Goal: Information Seeking & Learning: Learn about a topic

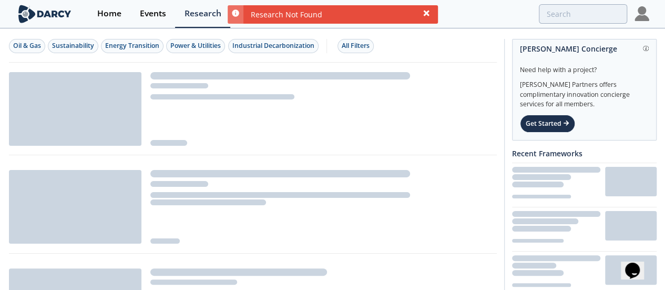
click at [429, 13] on icon at bounding box center [426, 13] width 8 height 8
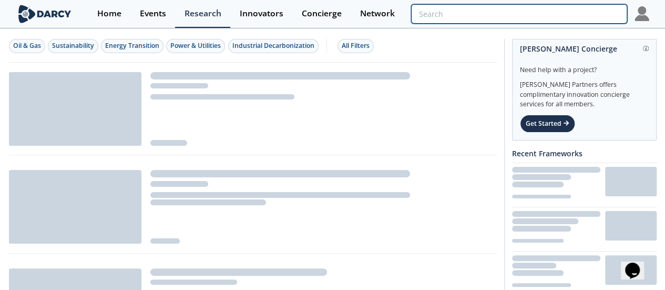
click at [606, 15] on input "search" at bounding box center [518, 13] width 215 height 19
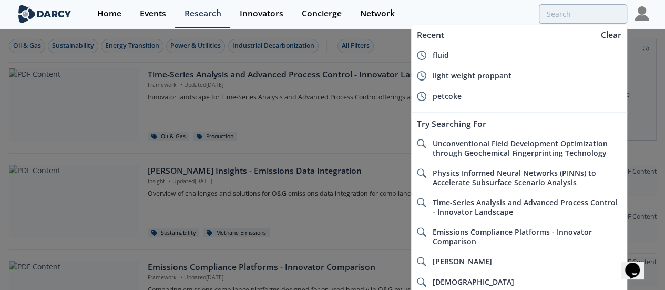
click at [384, 126] on div at bounding box center [332, 145] width 665 height 290
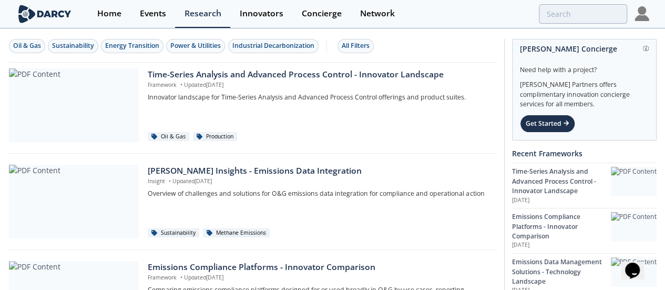
click at [647, 13] on img at bounding box center [641, 13] width 15 height 15
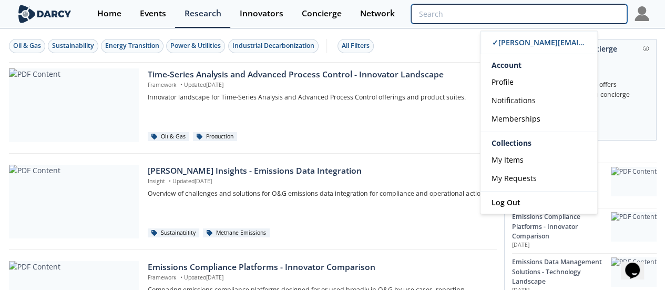
click at [585, 12] on input "search" at bounding box center [518, 13] width 215 height 19
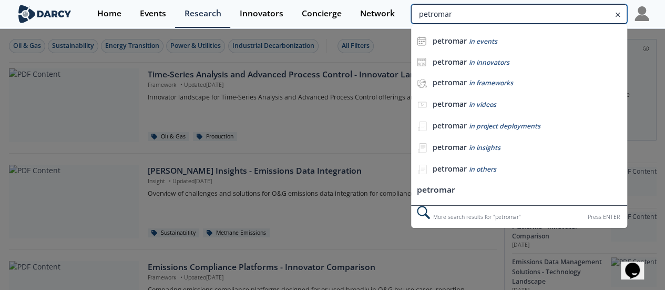
type input "petromar"
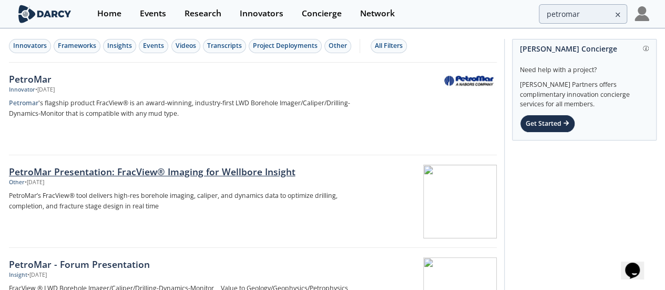
click at [167, 172] on div "PetroMar Presentation: FracView® Imaging for Wellbore Insight" at bounding box center [183, 172] width 348 height 14
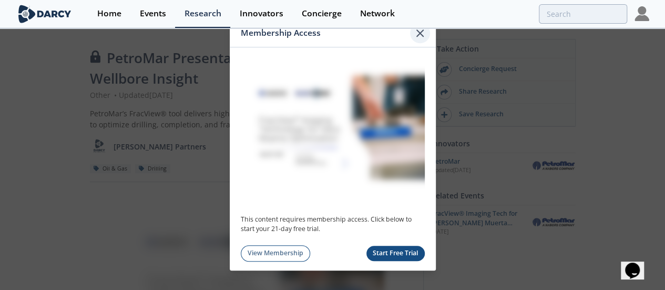
click at [416, 32] on icon at bounding box center [420, 33] width 13 height 13
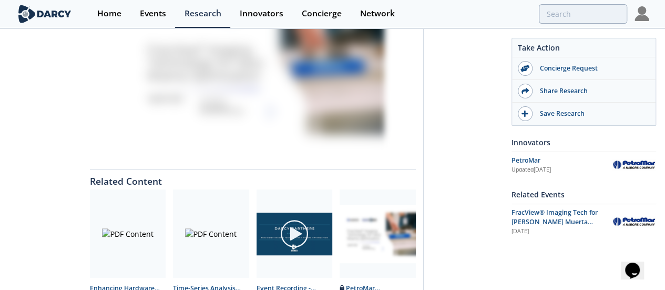
scroll to position [273, 0]
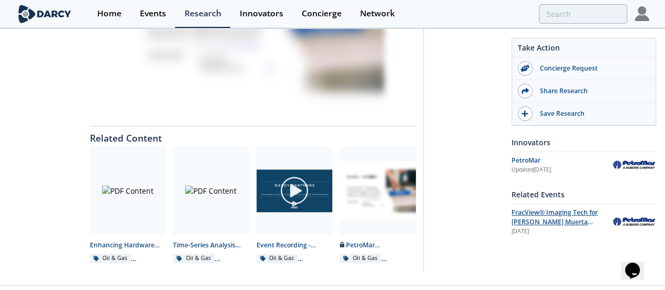
click at [555, 221] on span "FracView® Imaging Tech for [PERSON_NAME] Muerta Optimization" at bounding box center [554, 222] width 86 height 28
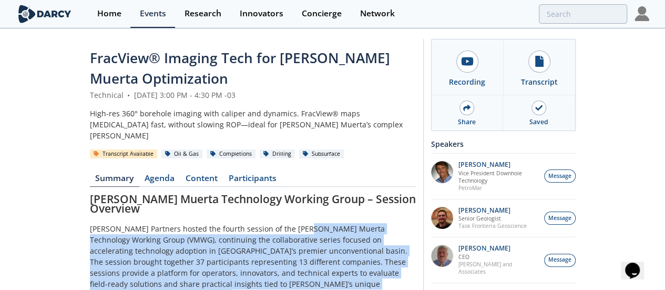
drag, startPoint x: 217, startPoint y: 189, endPoint x: 239, endPoint y: 258, distance: 72.3
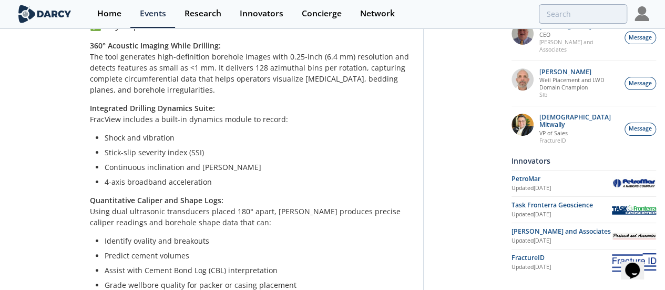
scroll to position [992, 0]
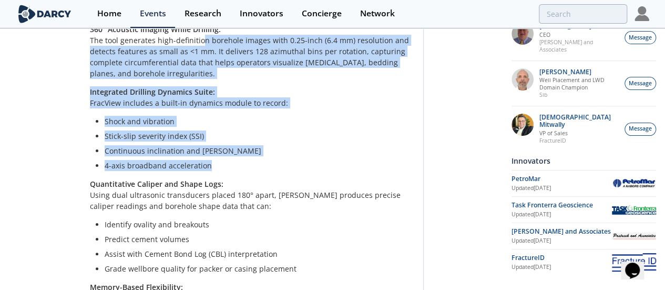
drag, startPoint x: 118, startPoint y: 85, endPoint x: 157, endPoint y: 194, distance: 116.0
click at [157, 171] on li "4-axis broadband acceleration" at bounding box center [257, 165] width 304 height 11
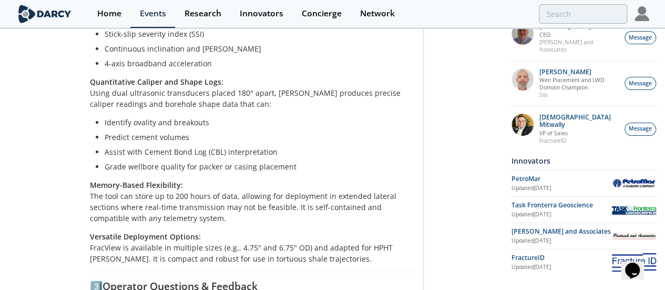
scroll to position [1094, 0]
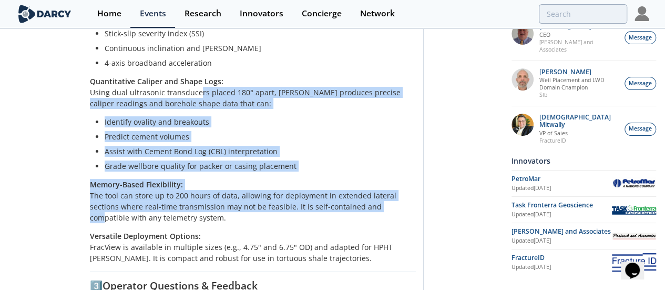
drag, startPoint x: 111, startPoint y: 124, endPoint x: 122, endPoint y: 237, distance: 114.0
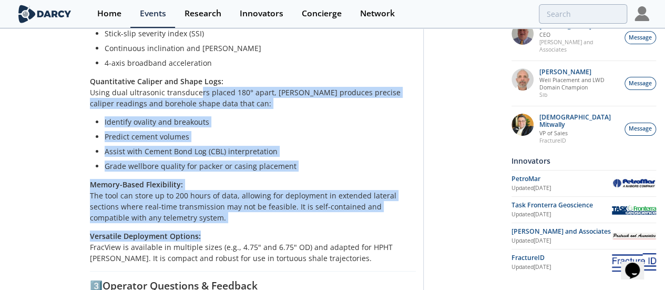
click at [122, 237] on p "Versatile Deployment Options: FracView is available in multiple sizes (e.g., 4.…" at bounding box center [253, 246] width 326 height 33
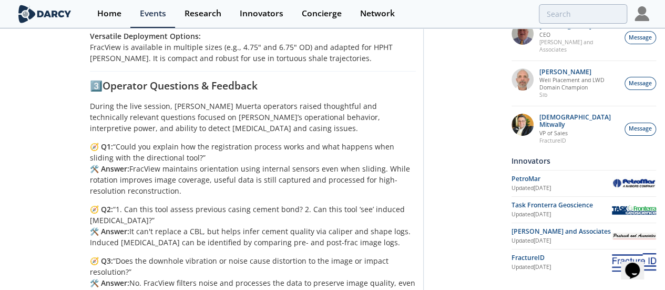
scroll to position [1297, 0]
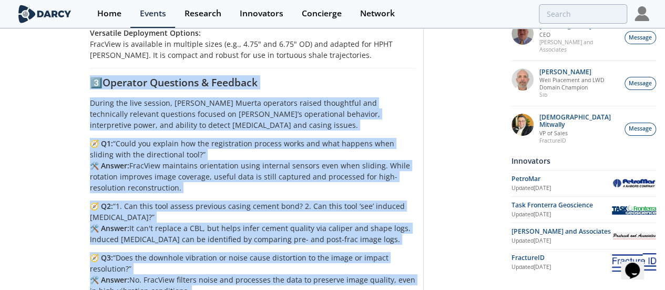
drag, startPoint x: 107, startPoint y: 73, endPoint x: 239, endPoint y: 260, distance: 228.6
click at [239, 260] on div "[PERSON_NAME] Muerta Technology Working Group – Session Overview [PERSON_NAME] …" at bounding box center [253, 108] width 326 height 2422
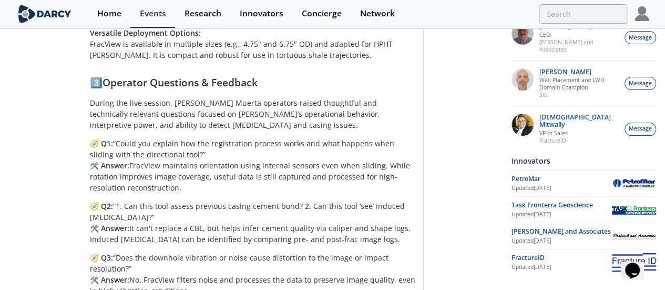
drag, startPoint x: 109, startPoint y: 240, endPoint x: 142, endPoint y: 258, distance: 36.9
click at [142, 258] on div "[PERSON_NAME] Muerta Technology Working Group – Session Overview [PERSON_NAME] …" at bounding box center [253, 108] width 326 height 2422
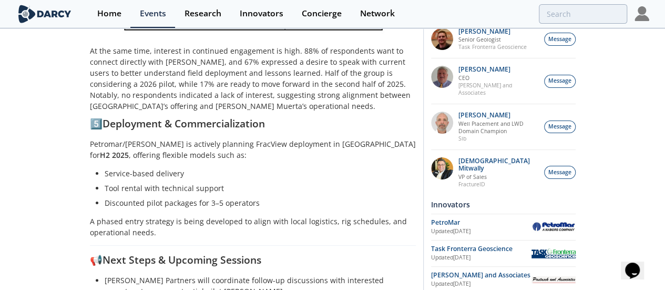
scroll to position [2019, 0]
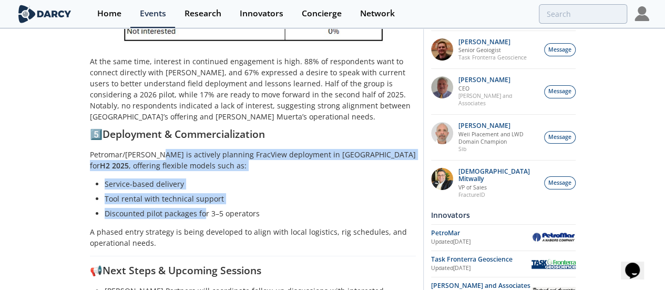
drag, startPoint x: 76, startPoint y: 119, endPoint x: 118, endPoint y: 173, distance: 68.9
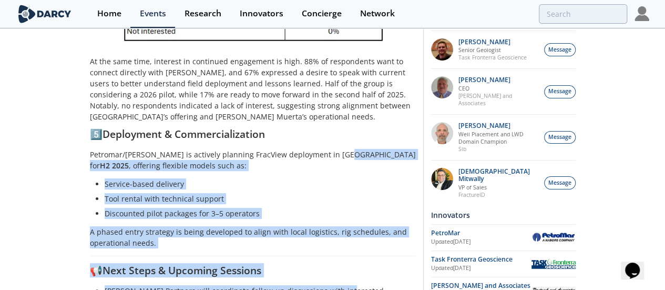
drag, startPoint x: 256, startPoint y: 121, endPoint x: 258, endPoint y: 237, distance: 115.6
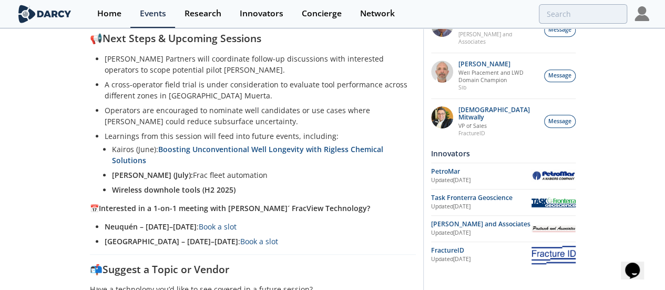
scroll to position [2250, 0]
drag, startPoint x: 127, startPoint y: 106, endPoint x: 143, endPoint y: 111, distance: 17.1
click at [143, 203] on p "📅 Interested in a 1-on-1 meeting with [PERSON_NAME]´ FracView Technology?" at bounding box center [253, 208] width 326 height 11
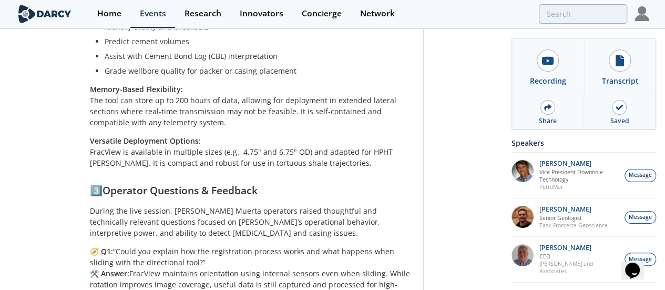
scroll to position [1187, 0]
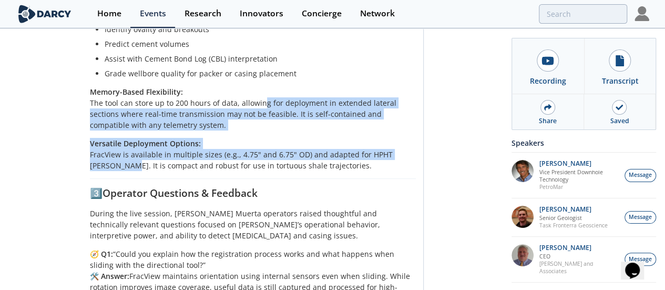
drag, startPoint x: 177, startPoint y: 124, endPoint x: 325, endPoint y: 165, distance: 153.3
click at [325, 165] on div "[PERSON_NAME] Muerta Technology Working Group – Session Overview [PERSON_NAME] …" at bounding box center [253, 218] width 326 height 2422
click at [325, 165] on p "Versatile Deployment Options: FracView is available in multiple sizes (e.g., 4.…" at bounding box center [253, 154] width 326 height 33
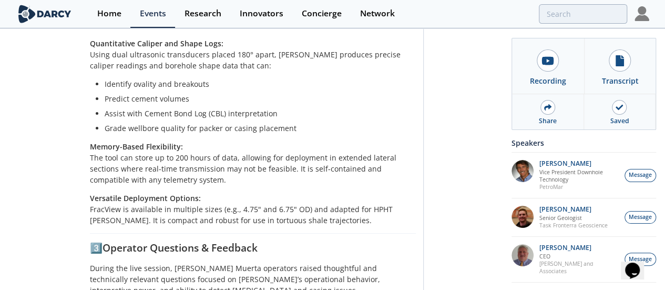
scroll to position [1113, 0]
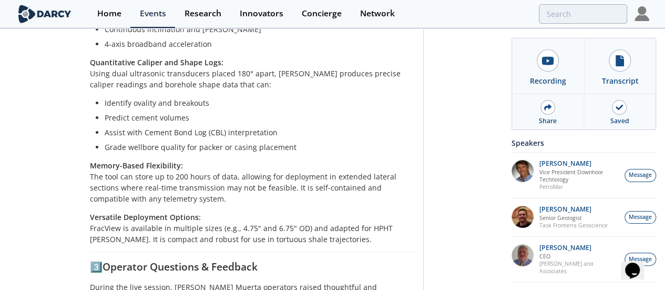
click at [262, 140] on ul "Identify ovality and breakouts Predict cement volumes Assist with Cement Bond L…" at bounding box center [252, 124] width 311 height 55
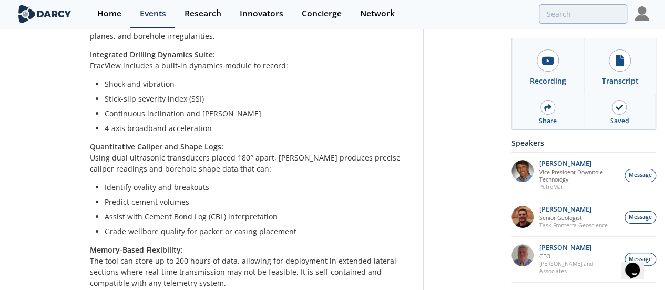
scroll to position [1026, 0]
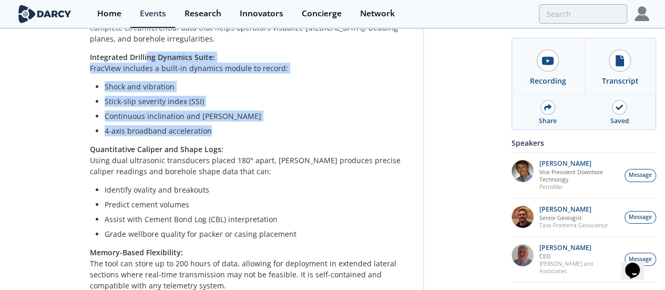
drag, startPoint x: 65, startPoint y: 83, endPoint x: 191, endPoint y: 155, distance: 145.2
click at [191, 136] on li "4-axis broadband acceleration" at bounding box center [257, 130] width 304 height 11
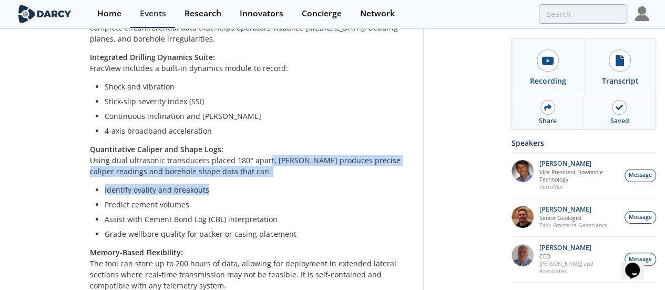
drag, startPoint x: 179, startPoint y: 187, endPoint x: 210, endPoint y: 208, distance: 37.9
click at [210, 195] on li "Identify ovality and breakouts" at bounding box center [257, 189] width 304 height 11
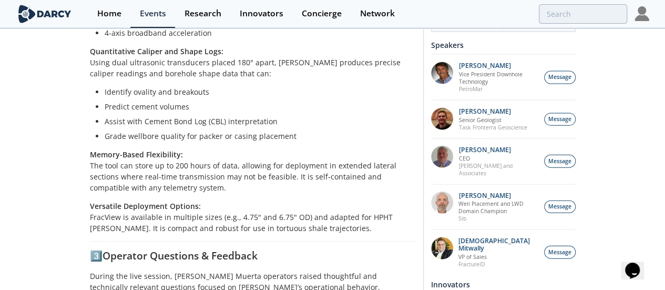
scroll to position [1123, 0]
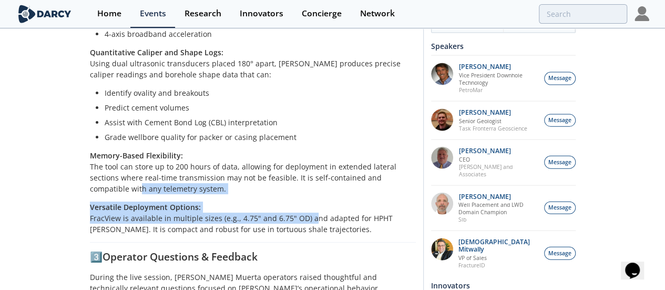
drag, startPoint x: 166, startPoint y: 193, endPoint x: 224, endPoint y: 225, distance: 66.8
click at [224, 225] on div "[PERSON_NAME] Muerta Technology Working Group – Session Overview [PERSON_NAME] …" at bounding box center [253, 282] width 326 height 2422
click at [224, 225] on p "Versatile Deployment Options: FracView is available in multiple sizes (e.g., 4.…" at bounding box center [253, 217] width 326 height 33
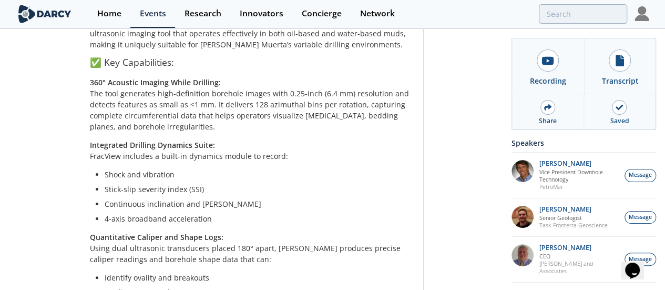
scroll to position [924, 0]
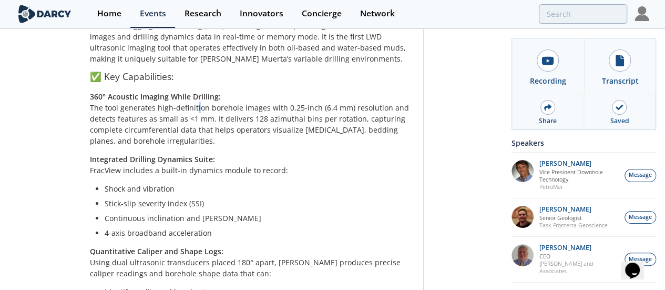
drag, startPoint x: 112, startPoint y: 143, endPoint x: 122, endPoint y: 169, distance: 27.3
click at [122, 146] on p "360° Acoustic Imaging While Drilling: The tool generates high-definition boreho…" at bounding box center [253, 118] width 326 height 55
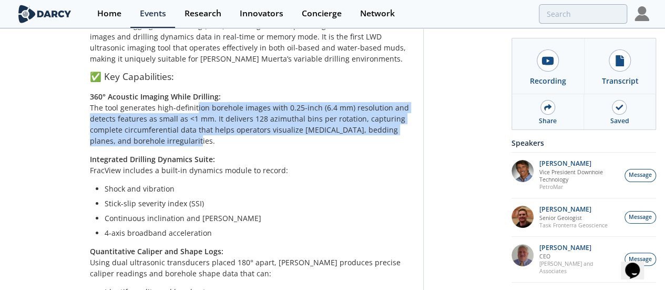
click at [122, 146] on p "360° Acoustic Imaging While Drilling: The tool generates high-definition boreho…" at bounding box center [253, 118] width 326 height 55
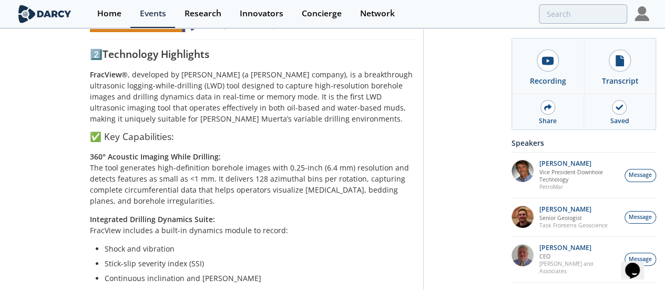
scroll to position [860, 0]
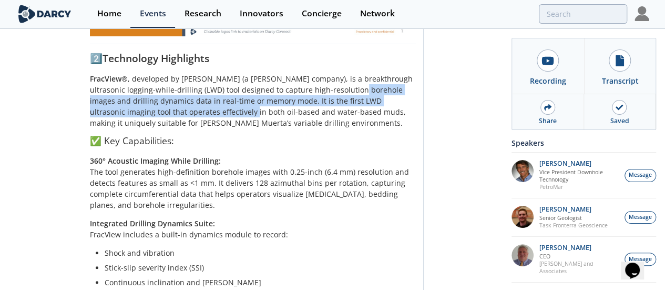
drag, startPoint x: 103, startPoint y: 147, endPoint x: 116, endPoint y: 162, distance: 19.8
click at [116, 128] on p "FracView® , developed by [PERSON_NAME] (a [PERSON_NAME] company), is a breakthr…" at bounding box center [253, 100] width 326 height 55
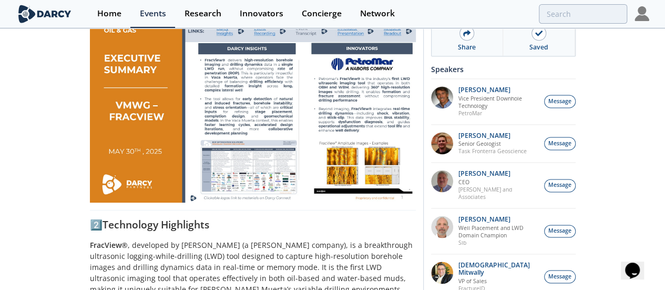
scroll to position [647, 0]
